Goal: Find specific page/section: Find specific page/section

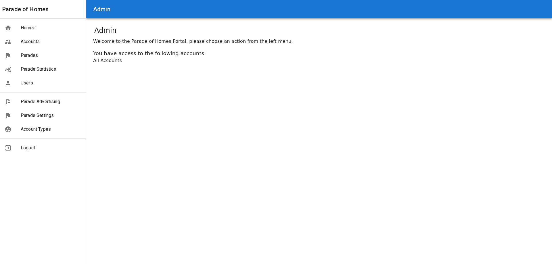
click at [26, 55] on span "Parades" at bounding box center [51, 55] width 61 height 7
click at [28, 53] on span "Parades" at bounding box center [51, 55] width 61 height 7
